Goal: Task Accomplishment & Management: Manage account settings

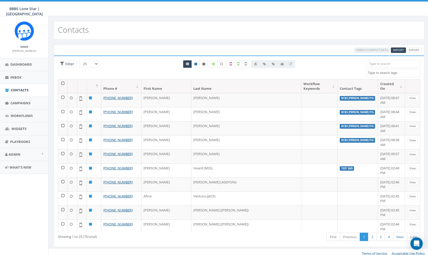
select select
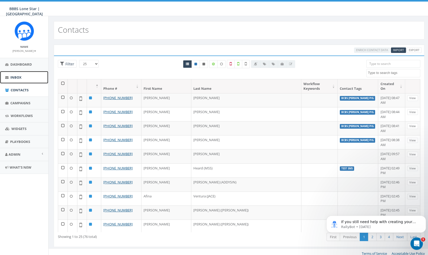
click at [29, 75] on link "Inbox" at bounding box center [24, 77] width 48 height 13
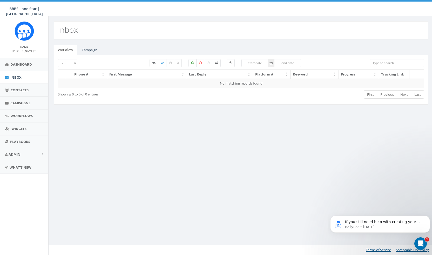
click at [150, 186] on div "Inbox Workflow Campaign 25 50 100 to Phone # First Message Last Reply Platform …" at bounding box center [241, 135] width 386 height 239
click at [16, 90] on span "Contacts" at bounding box center [20, 90] width 18 height 5
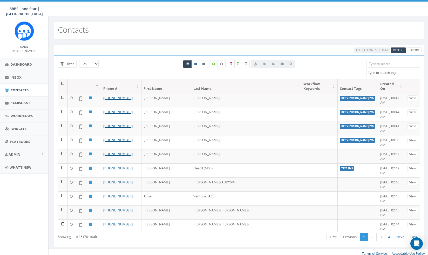
select select
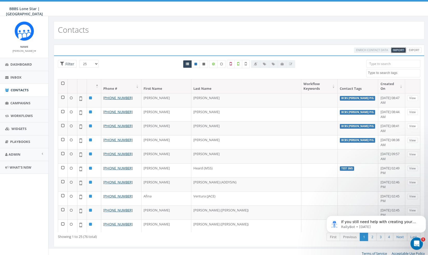
click at [401, 50] on span "Import" at bounding box center [398, 50] width 11 height 4
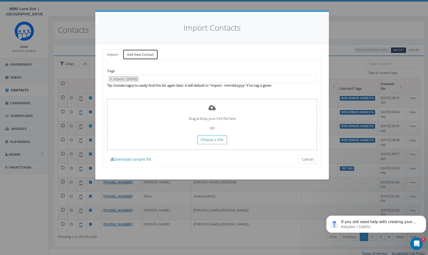
click at [150, 55] on link "Add New Contact" at bounding box center [140, 54] width 35 height 11
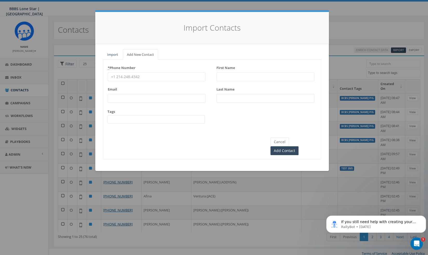
click at [157, 75] on input "* Phone Number" at bounding box center [157, 76] width 98 height 9
click at [167, 77] on input "* Phone Number" at bounding box center [157, 76] width 98 height 9
paste input "(940) 249-0946"
type input "(940) 249-0946"
click at [253, 70] on div "First Name" at bounding box center [266, 73] width 98 height 18
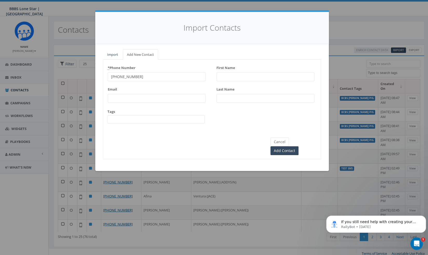
click at [251, 77] on input "First Name" at bounding box center [266, 76] width 98 height 9
paste input "[PERSON_NAME]"
type input "[PERSON_NAME]"
click at [242, 98] on input "Last Name" at bounding box center [266, 98] width 98 height 9
paste input "[PERSON_NAME]"
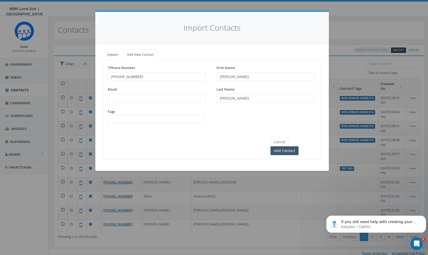
type input "[PERSON_NAME]"
click at [299, 147] on input "Add Contact" at bounding box center [285, 151] width 28 height 9
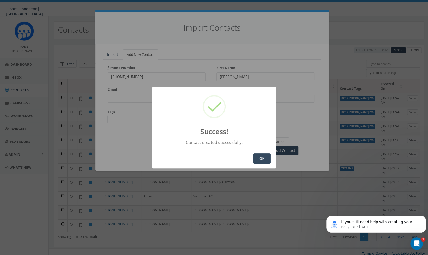
click at [262, 158] on button "OK" at bounding box center [262, 159] width 18 height 10
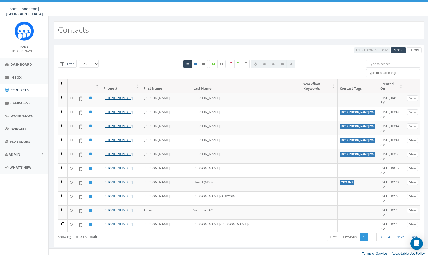
select select
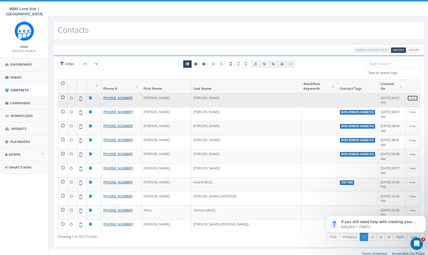
click at [409, 96] on link "View" at bounding box center [413, 98] width 11 height 5
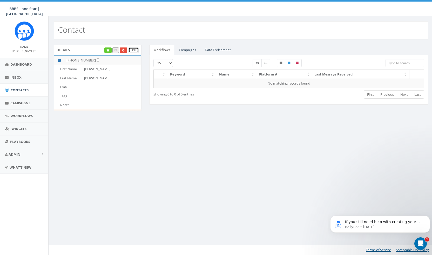
click at [138, 50] on link "Edit" at bounding box center [134, 50] width 10 height 5
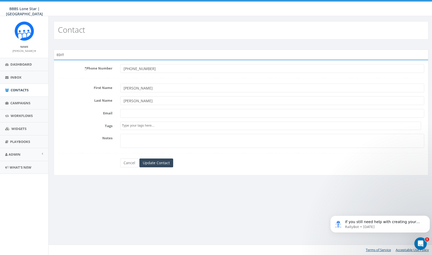
click at [167, 129] on span at bounding box center [270, 126] width 301 height 8
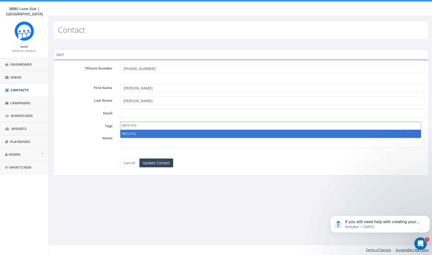
type textarea "WCS P/G"
select select "WCS P/G"
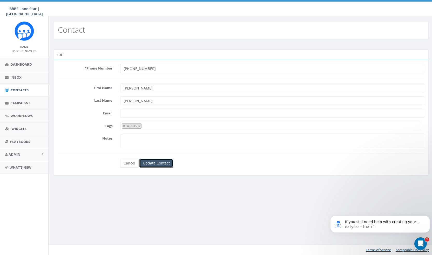
click at [166, 163] on input "Update Contact" at bounding box center [157, 163] width 34 height 9
